Goal: Task Accomplishment & Management: Manage account settings

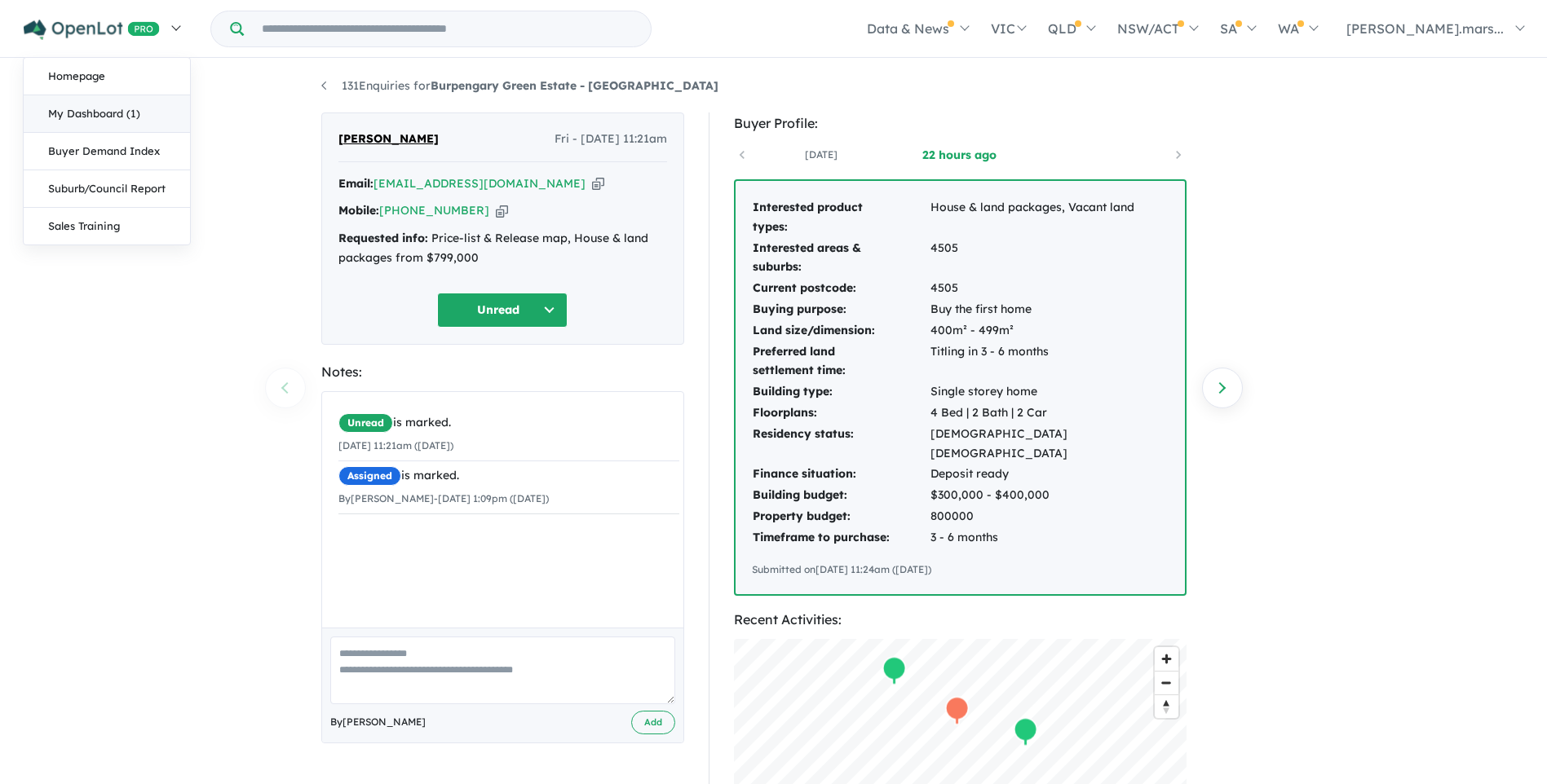
click at [116, 113] on link "My Dashboard (1)" at bounding box center [107, 114] width 166 height 38
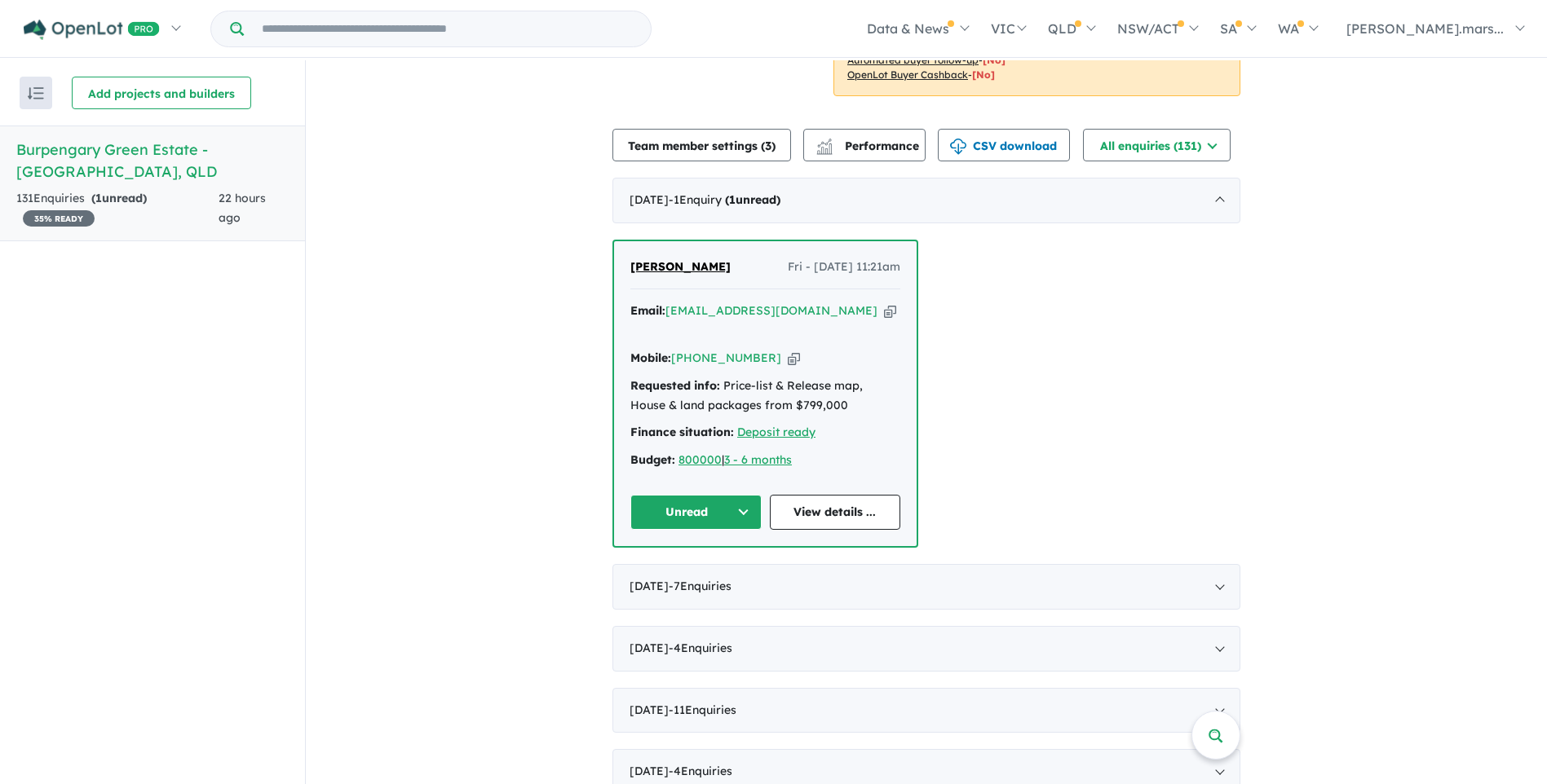
scroll to position [489, 0]
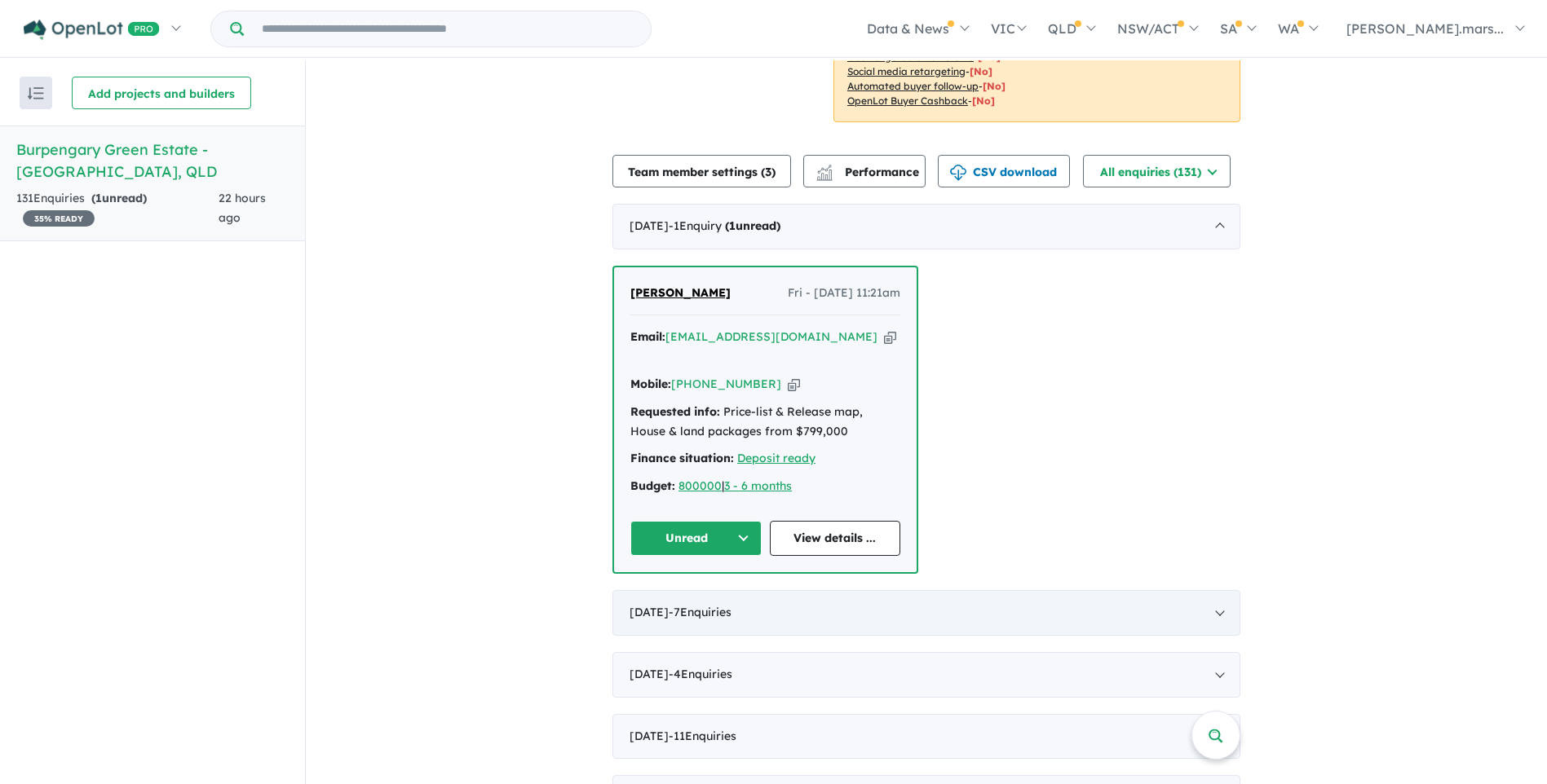
click at [1219, 590] on div "[DATE] - 7 Enquir ies ( 0 unread)" at bounding box center [927, 613] width 628 height 45
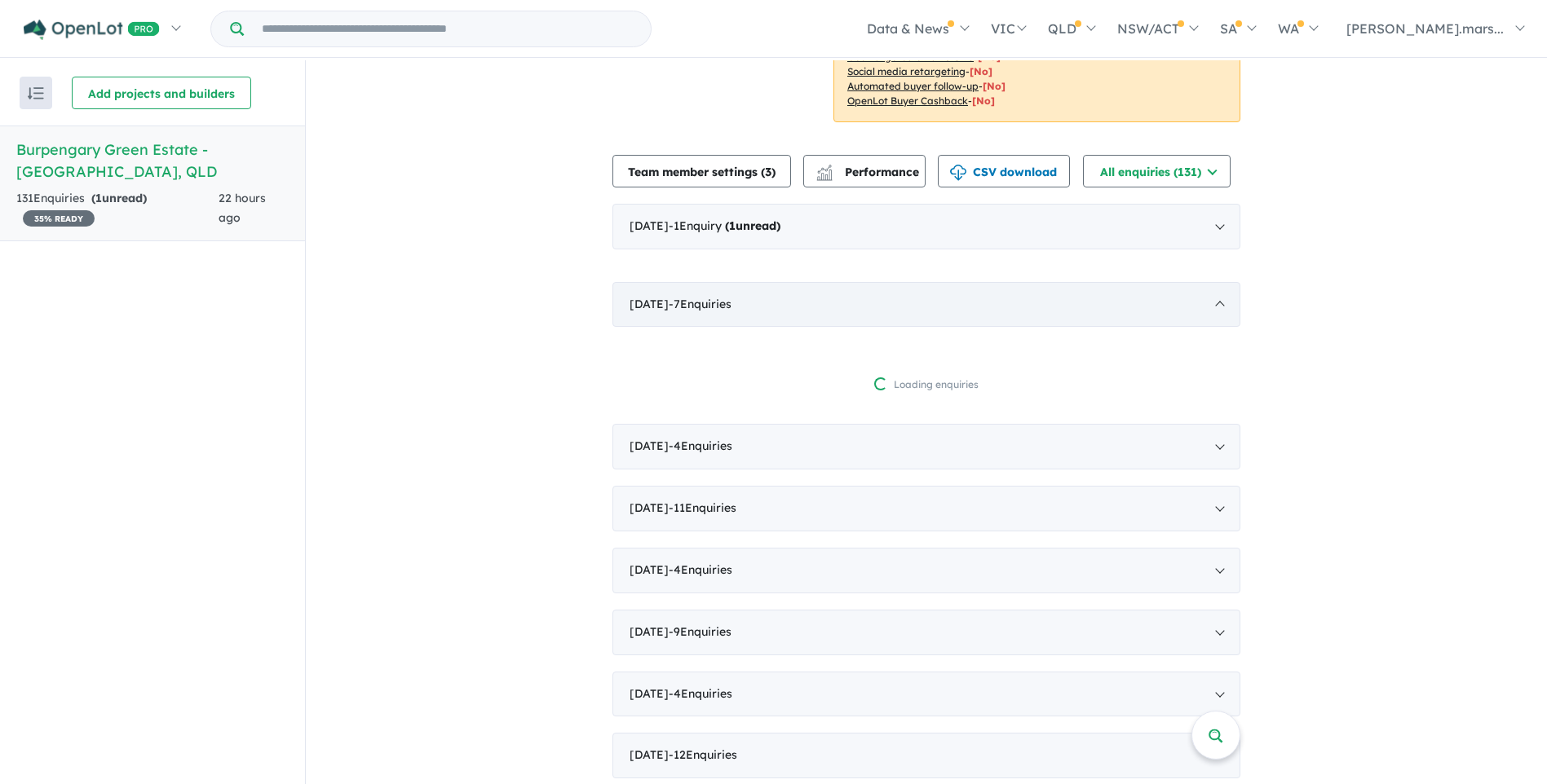
scroll to position [2, 0]
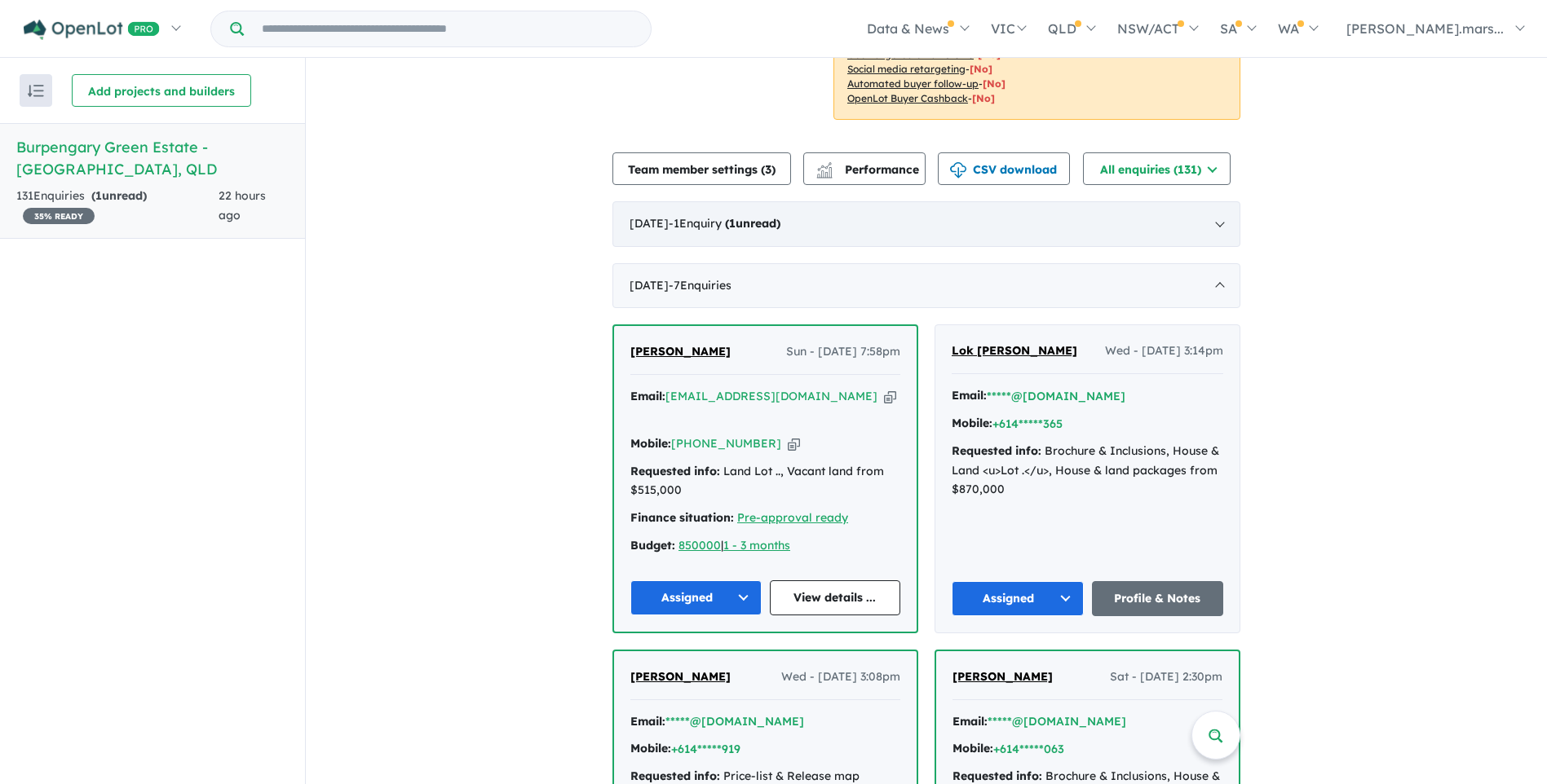
click at [1214, 204] on div "September 2025 - 1 Enquir y ( 1 unread)" at bounding box center [927, 224] width 628 height 45
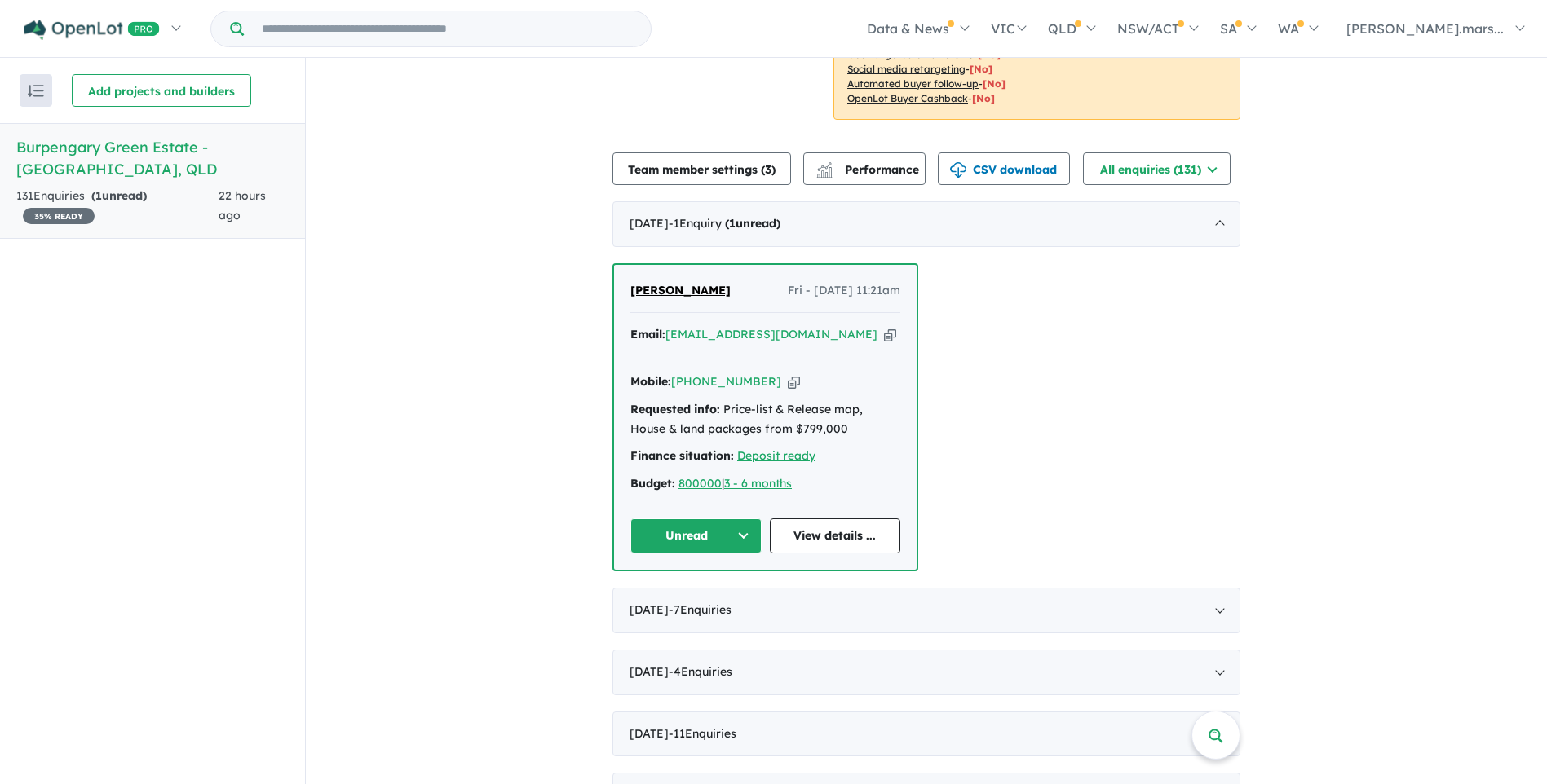
click at [738, 519] on button "Unread" at bounding box center [695, 536] width 131 height 35
click at [686, 594] on button "Assigned" at bounding box center [702, 613] width 142 height 38
